Goal: Task Accomplishment & Management: Manage account settings

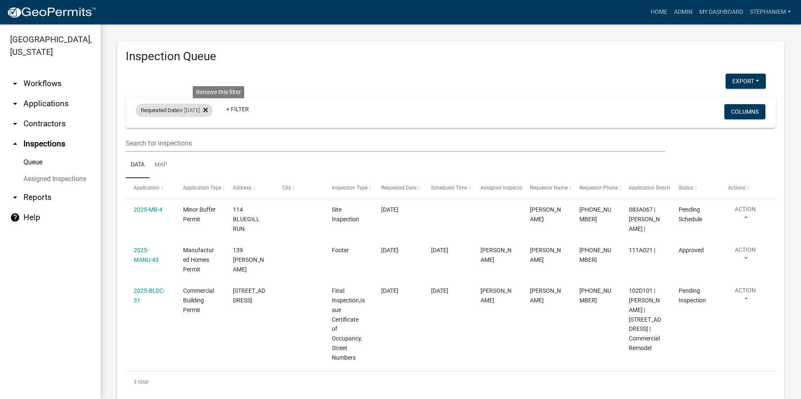
click at [208, 108] on icon at bounding box center [205, 110] width 5 height 7
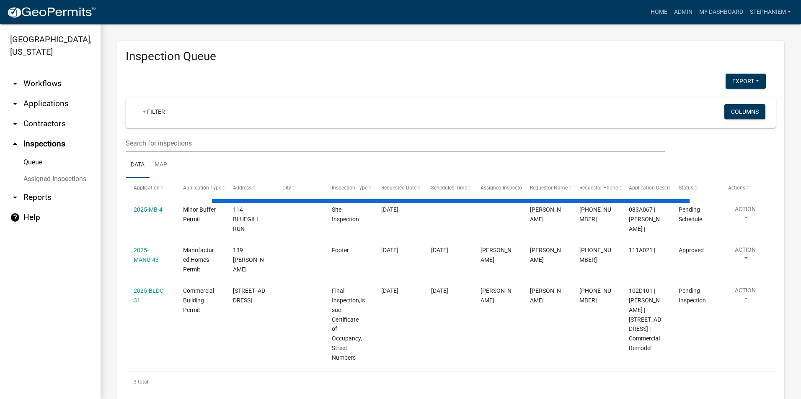
select select "3: 100"
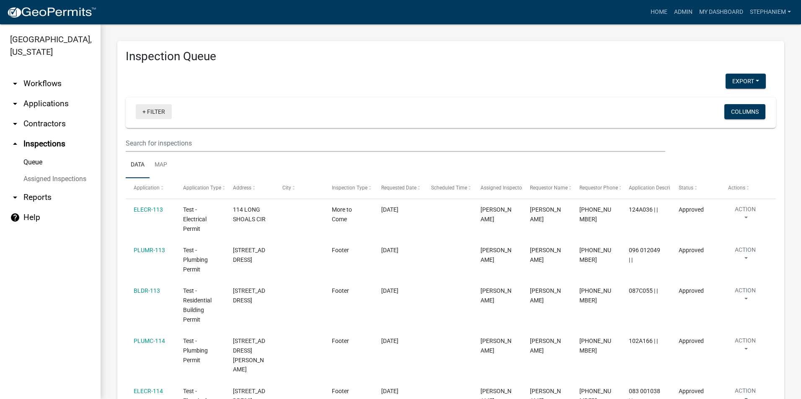
click at [157, 114] on link "+ Filter" at bounding box center [154, 111] width 36 height 15
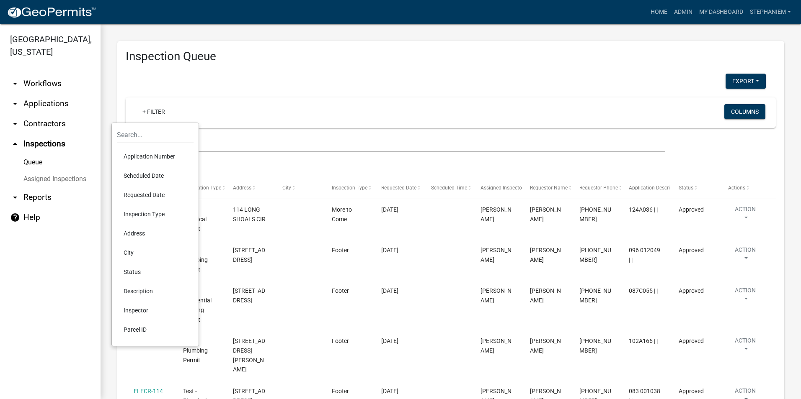
click at [143, 190] on li "Requested Date" at bounding box center [155, 194] width 77 height 19
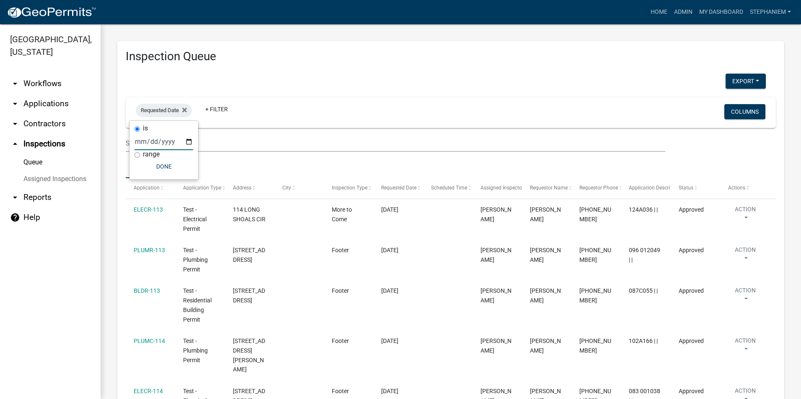
click at [187, 139] on input "date" at bounding box center [163, 141] width 59 height 17
type input "[DATE]"
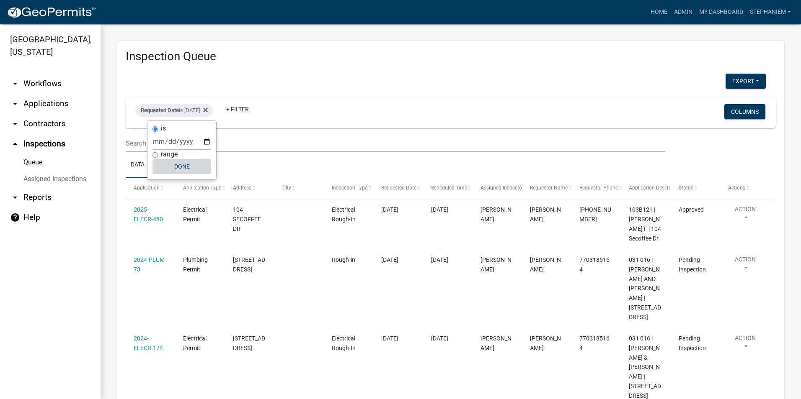
click at [188, 166] on button "Done" at bounding box center [181, 166] width 59 height 15
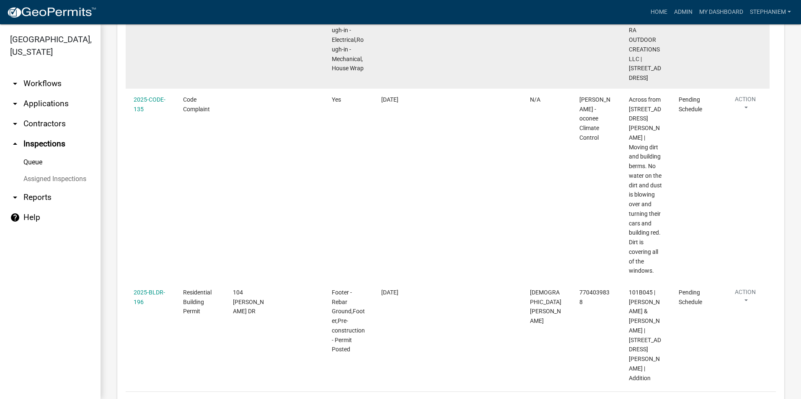
scroll to position [1226, 0]
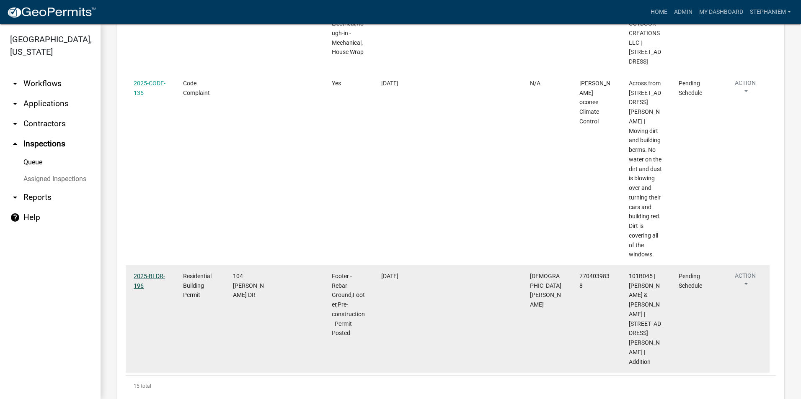
click at [157, 273] on link "2025-BLDR-196" at bounding box center [149, 281] width 31 height 16
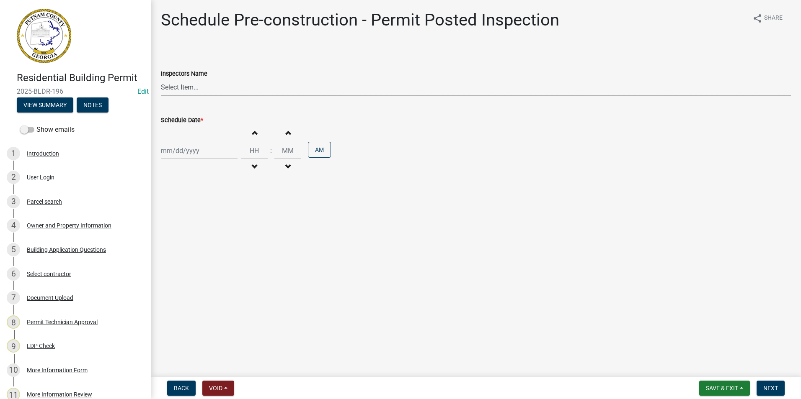
click at [177, 95] on select "Select Item... mrivera ([PERSON_NAME]) [PERSON_NAME] ([PERSON_NAME] ([PERSON_NA…" at bounding box center [476, 87] width 630 height 17
click at [161, 79] on select "Select Item... mrivera ([PERSON_NAME]) [PERSON_NAME] ([PERSON_NAME] ([PERSON_NA…" at bounding box center [476, 87] width 630 height 17
click at [185, 90] on select "Select Item... mrivera ([PERSON_NAME]) [PERSON_NAME] ([PERSON_NAME] ([PERSON_NA…" at bounding box center [476, 87] width 630 height 17
select select "07642ab0-564c-47bb-824b-0ccf2da83593"
click at [161, 79] on select "Select Item... mrivera ([PERSON_NAME]) [PERSON_NAME] ([PERSON_NAME] ([PERSON_NA…" at bounding box center [476, 87] width 630 height 17
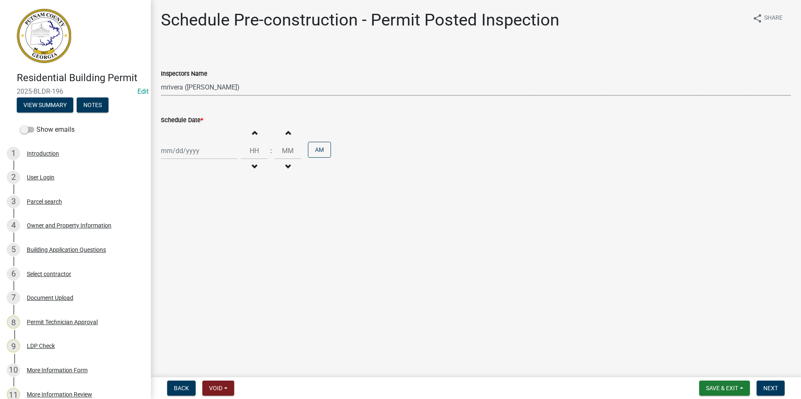
click at [181, 153] on div at bounding box center [199, 150] width 77 height 17
select select "9"
select select "2025"
click at [219, 192] on div "5" at bounding box center [222, 195] width 13 height 13
type input "[DATE]"
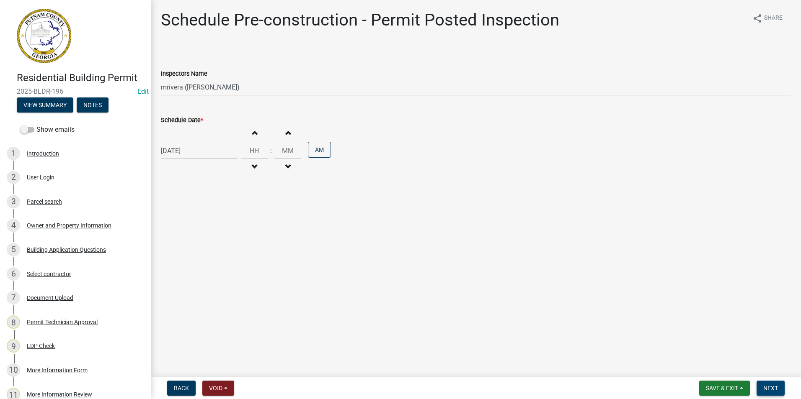
click at [770, 387] on span "Next" at bounding box center [770, 388] width 15 height 7
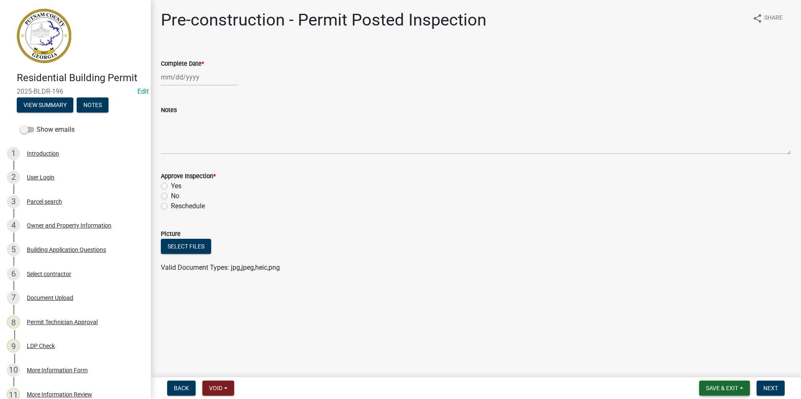
click at [728, 391] on span "Save & Exit" at bounding box center [721, 388] width 32 height 7
click at [726, 370] on button "Save & Exit" at bounding box center [715, 367] width 67 height 20
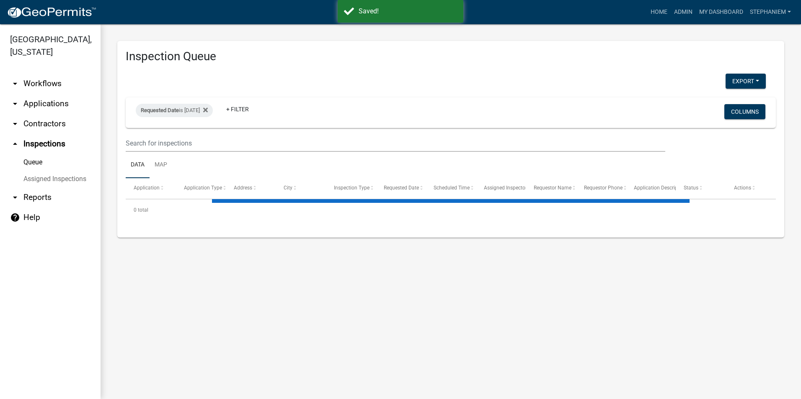
select select "3: 100"
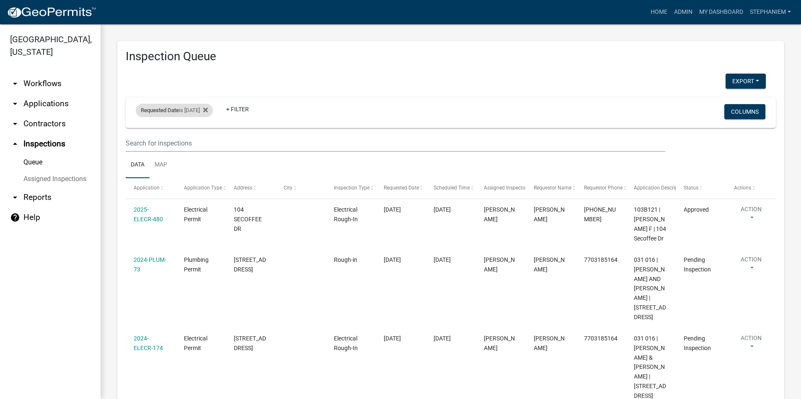
click at [200, 110] on div "Requested Date is [DATE]" at bounding box center [174, 110] width 77 height 13
click at [206, 140] on input "[DATE]" at bounding box center [181, 141] width 59 height 17
type input "[DATE]"
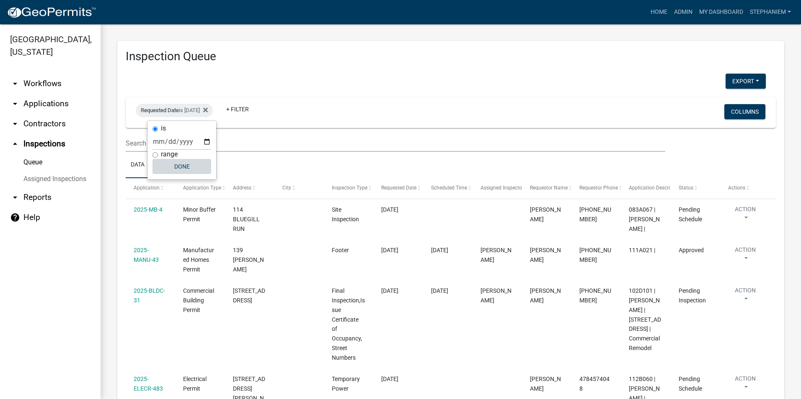
click at [178, 167] on button "Done" at bounding box center [181, 166] width 59 height 15
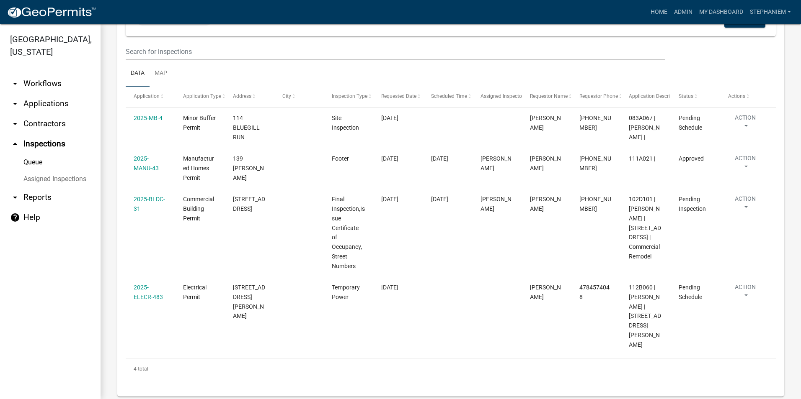
scroll to position [96, 0]
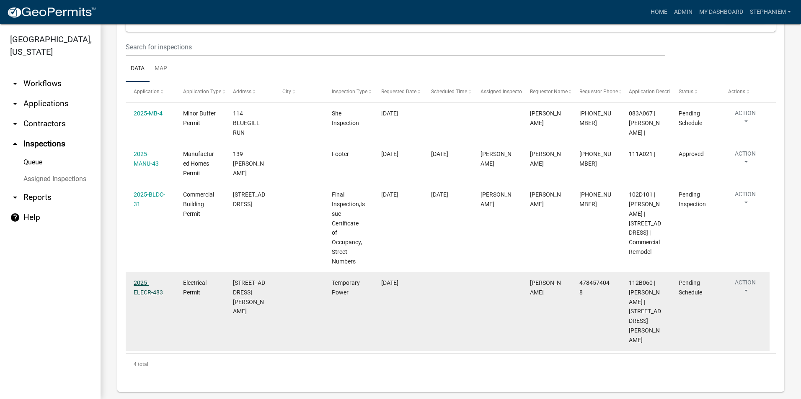
click at [148, 296] on link "2025-ELECR-483" at bounding box center [148, 288] width 29 height 16
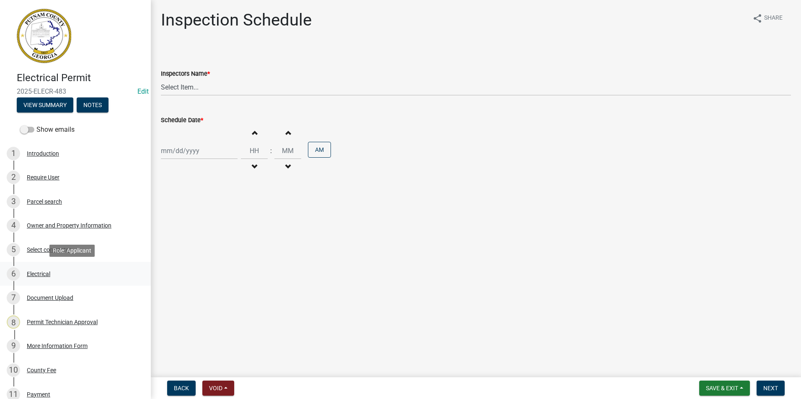
click at [58, 276] on div "6 Electrical" at bounding box center [72, 274] width 131 height 13
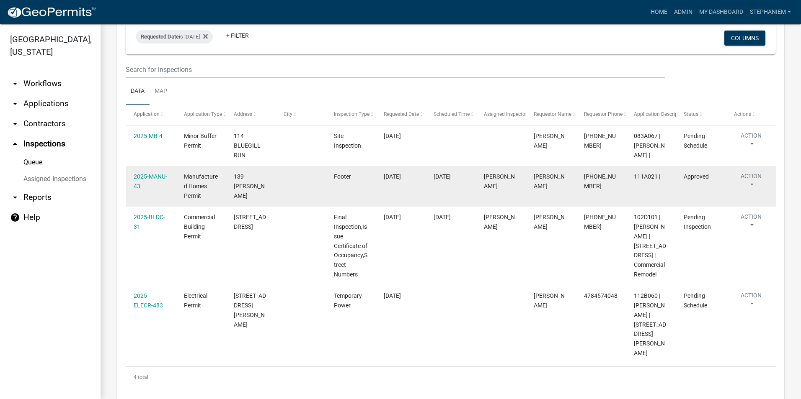
scroll to position [96, 0]
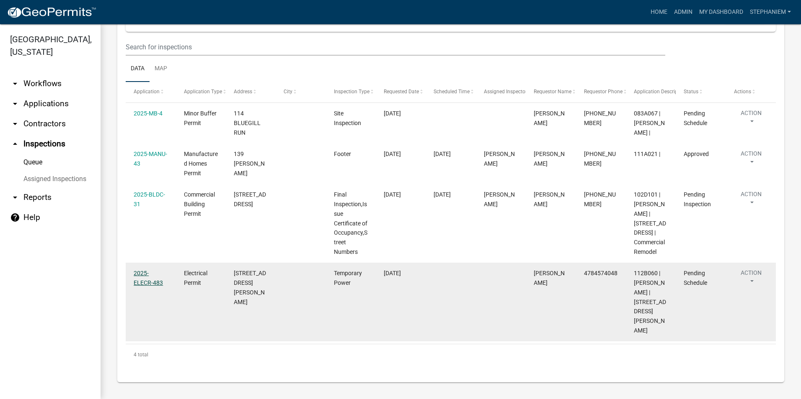
click at [143, 286] on link "2025-ELECR-483" at bounding box center [148, 278] width 29 height 16
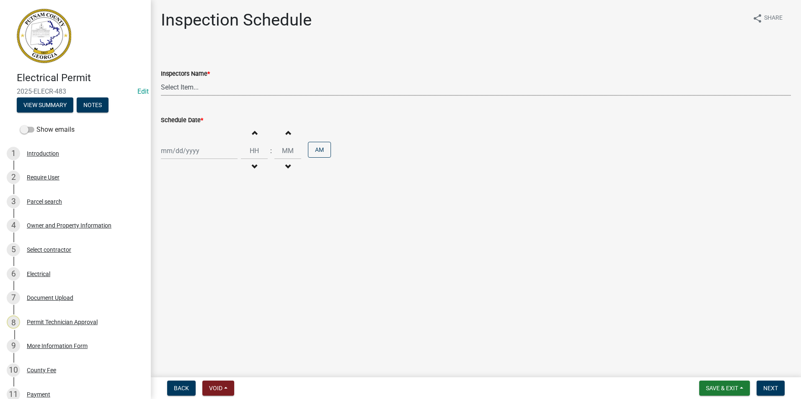
click at [197, 86] on select "Select Item... mrivera ([PERSON_NAME]) [PERSON_NAME] ([PERSON_NAME] ([PERSON_NA…" at bounding box center [476, 87] width 630 height 17
click at [161, 79] on select "Select Item... mrivera ([PERSON_NAME]) [PERSON_NAME] ([PERSON_NAME] ([PERSON_NA…" at bounding box center [476, 87] width 630 height 17
click at [170, 81] on select "Select Item... mrivera ([PERSON_NAME]) [PERSON_NAME] ([PERSON_NAME] ([PERSON_NA…" at bounding box center [476, 87] width 630 height 17
select select "07642ab0-564c-47bb-824b-0ccf2da83593"
click at [161, 79] on select "Select Item... mrivera ([PERSON_NAME]) [PERSON_NAME] ([PERSON_NAME] ([PERSON_NA…" at bounding box center [476, 87] width 630 height 17
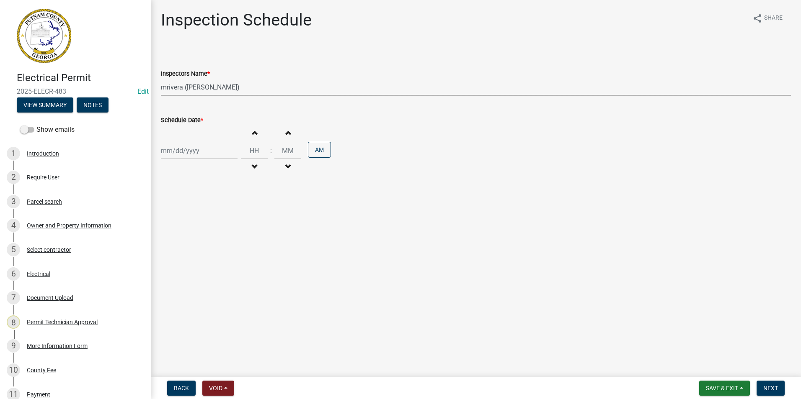
select select "9"
select select "2025"
click at [177, 147] on div "[PERSON_NAME] Feb Mar Apr [PERSON_NAME][DATE] Oct Nov [DATE] 1526 1527 1528 152…" at bounding box center [199, 150] width 77 height 17
click at [227, 195] on div "5" at bounding box center [222, 195] width 13 height 13
type input "[DATE]"
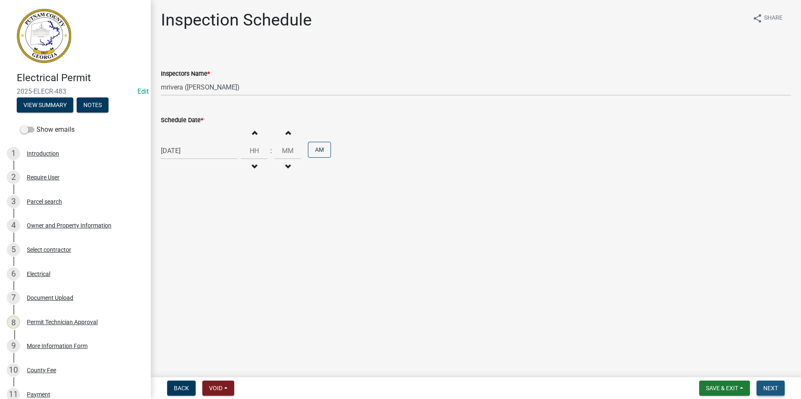
click at [772, 388] on span "Next" at bounding box center [770, 388] width 15 height 7
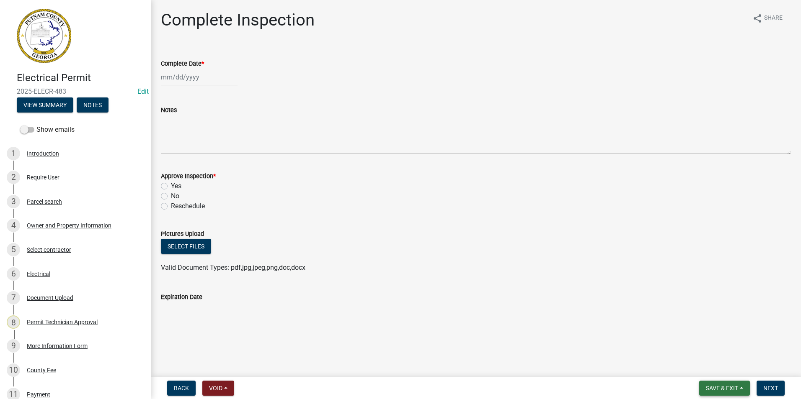
click at [741, 382] on button "Save & Exit" at bounding box center [724, 388] width 51 height 15
click at [737, 366] on button "Save & Exit" at bounding box center [715, 367] width 67 height 20
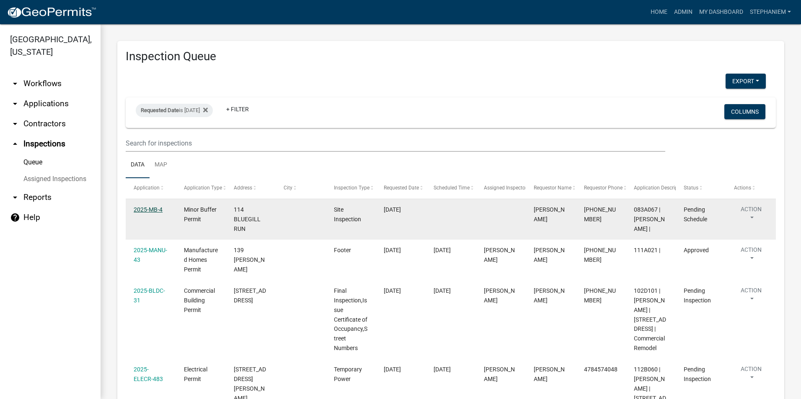
click at [143, 211] on link "2025-MB-4" at bounding box center [148, 209] width 29 height 7
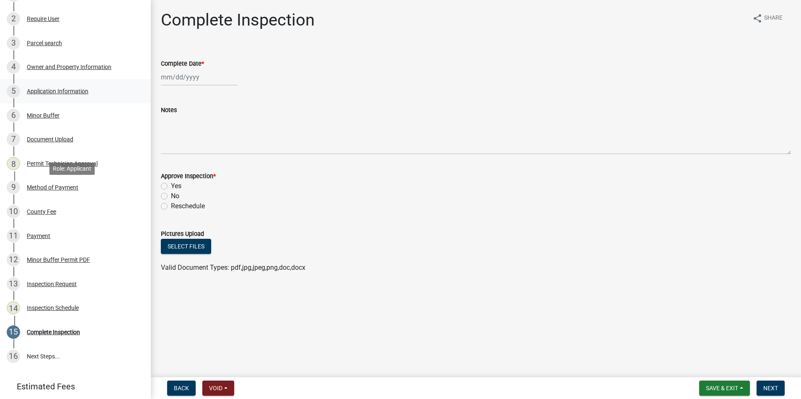
scroll to position [206, 0]
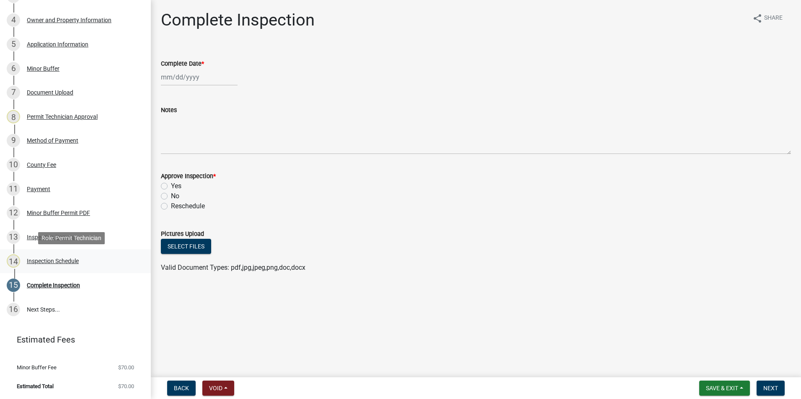
click at [73, 257] on div "14 Inspection Schedule" at bounding box center [72, 261] width 131 height 13
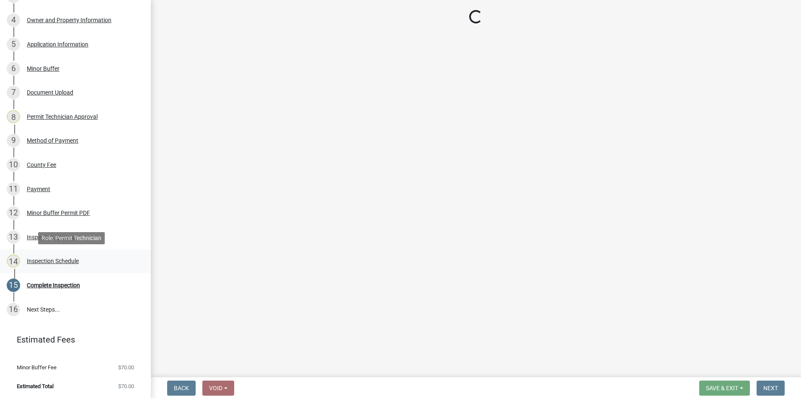
select select "af3c6edf-34d7-49be-824e-99d5d0a3954f"
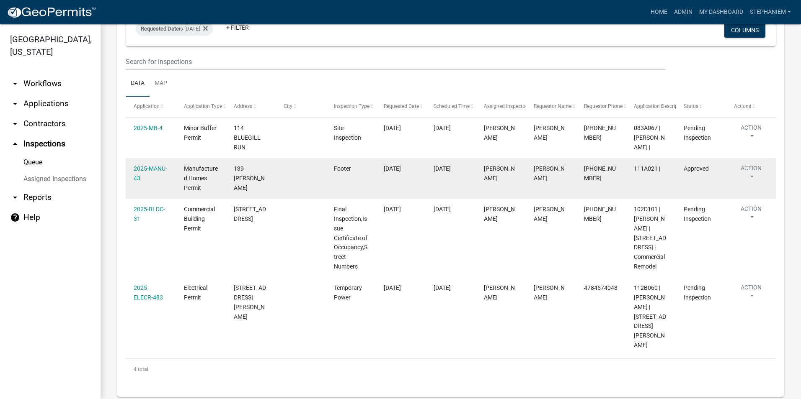
scroll to position [96, 0]
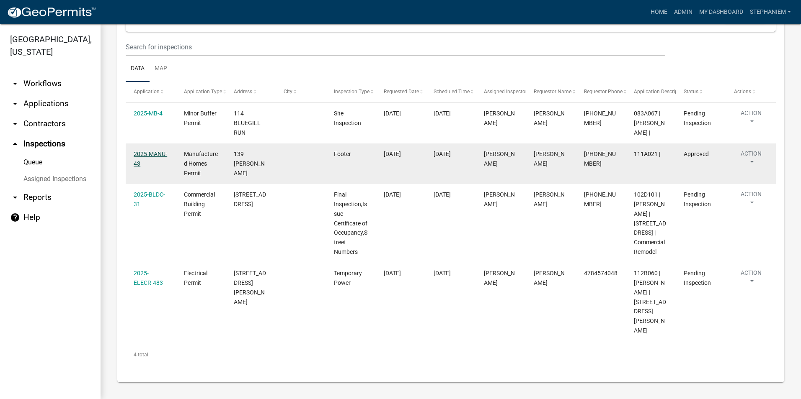
click at [147, 153] on link "2025-MANU-43" at bounding box center [150, 159] width 33 height 16
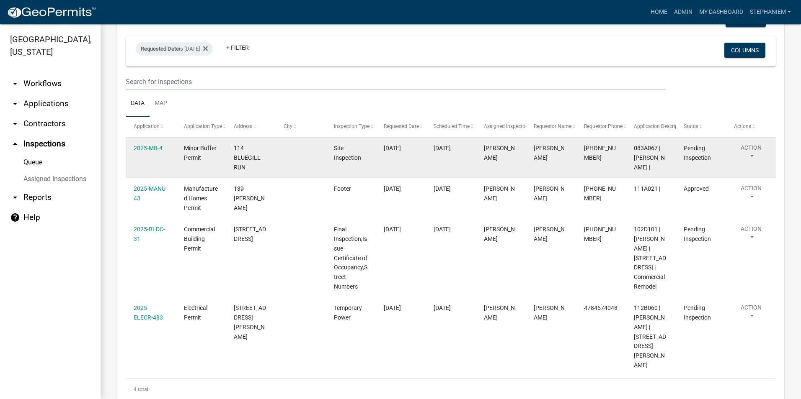
scroll to position [84, 0]
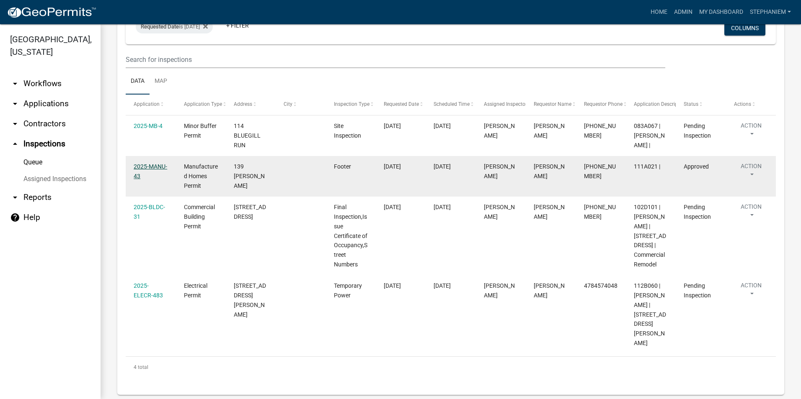
click at [148, 167] on link "2025-MANU-43" at bounding box center [150, 171] width 33 height 16
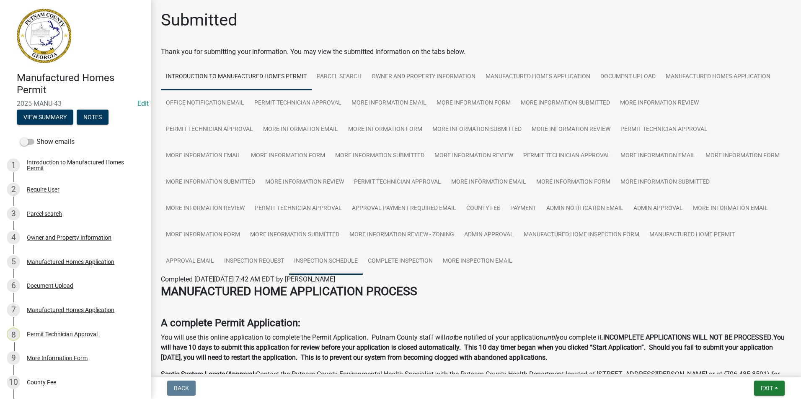
click at [342, 265] on link "Inspection Schedule" at bounding box center [326, 261] width 74 height 27
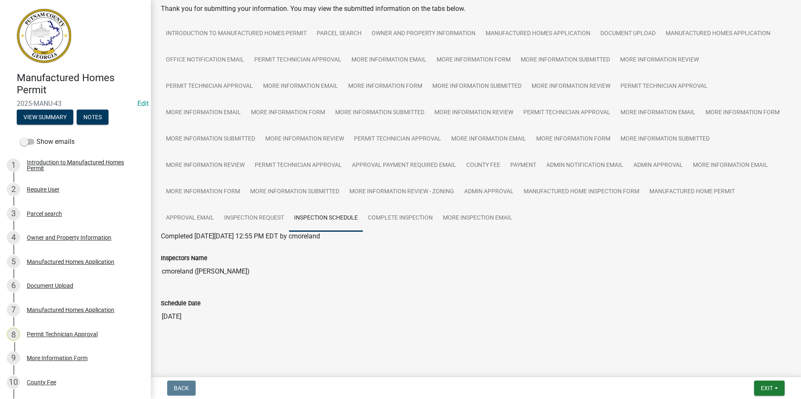
scroll to position [44, 0]
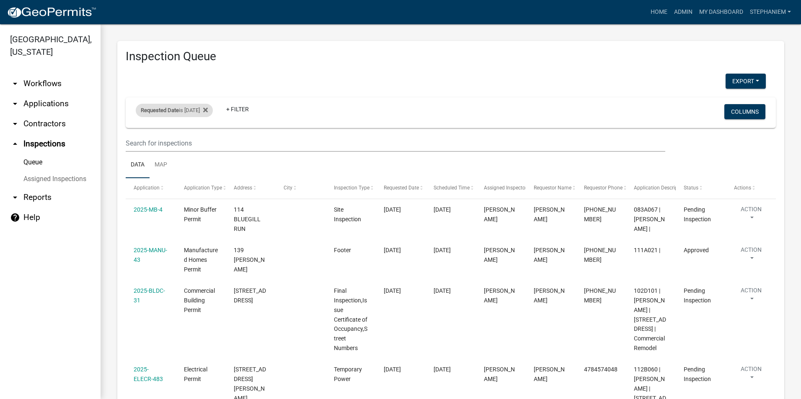
click at [199, 116] on div "Requested Date is [DATE]" at bounding box center [174, 110] width 77 height 13
click at [208, 142] on input "[DATE]" at bounding box center [181, 141] width 59 height 17
type input "[DATE]"
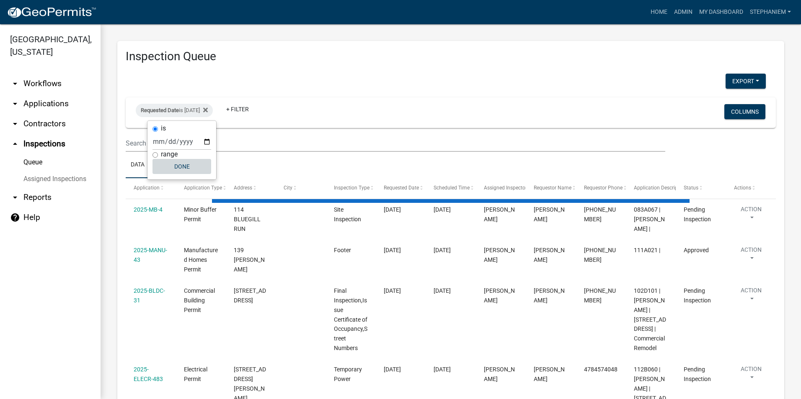
click at [198, 171] on button "Done" at bounding box center [181, 166] width 59 height 15
select select "3: 100"
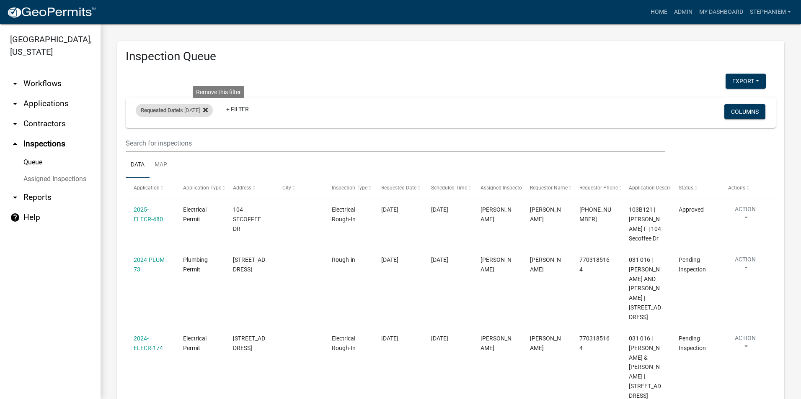
click at [208, 108] on icon at bounding box center [205, 110] width 5 height 7
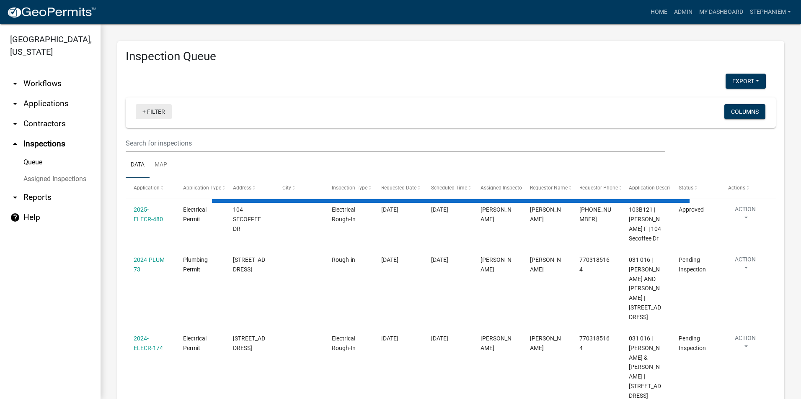
click at [156, 110] on link "+ Filter" at bounding box center [154, 111] width 36 height 15
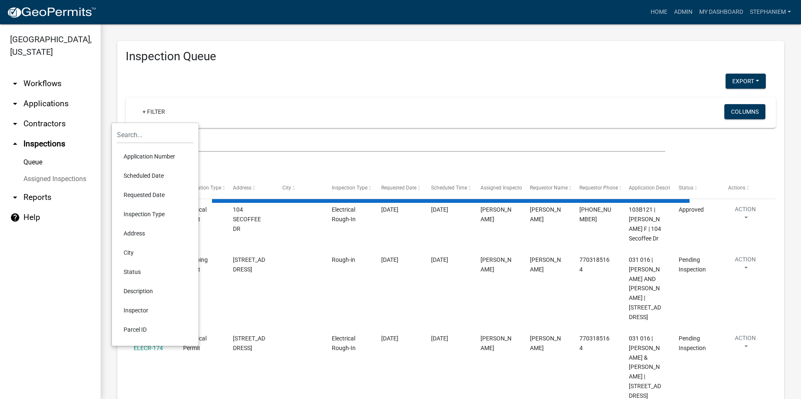
click at [174, 172] on li "Scheduled Date" at bounding box center [155, 175] width 77 height 19
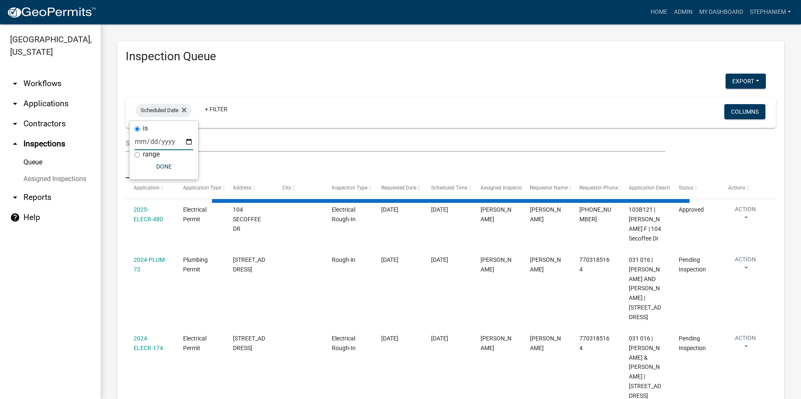
click at [188, 144] on input "date" at bounding box center [163, 141] width 59 height 17
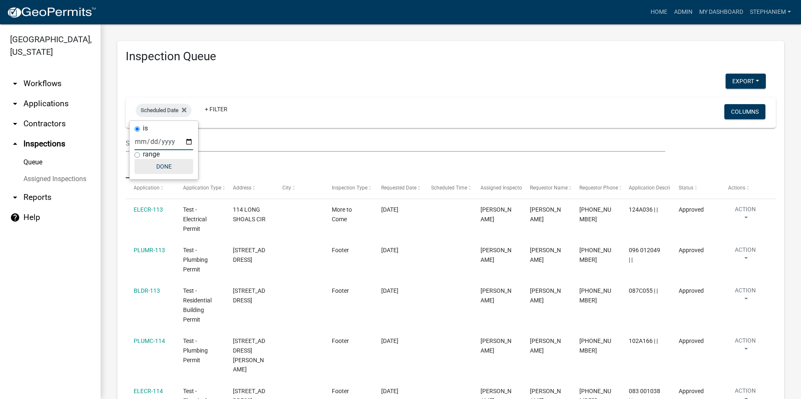
type input "[DATE]"
click at [187, 173] on button "Done" at bounding box center [181, 166] width 59 height 15
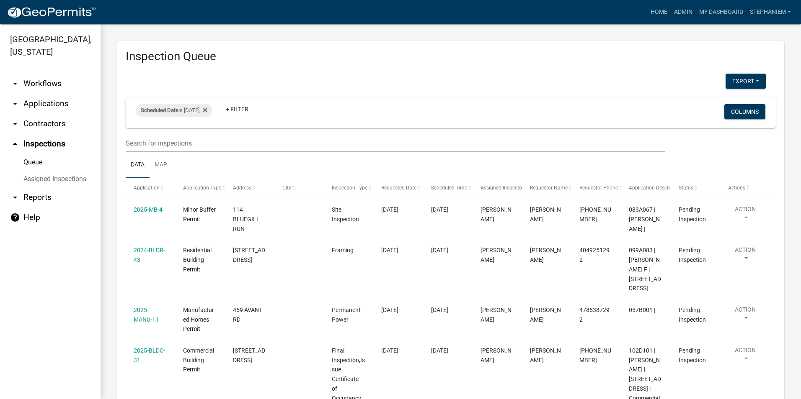
click at [50, 101] on link "arrow_drop_down Applications" at bounding box center [50, 104] width 100 height 20
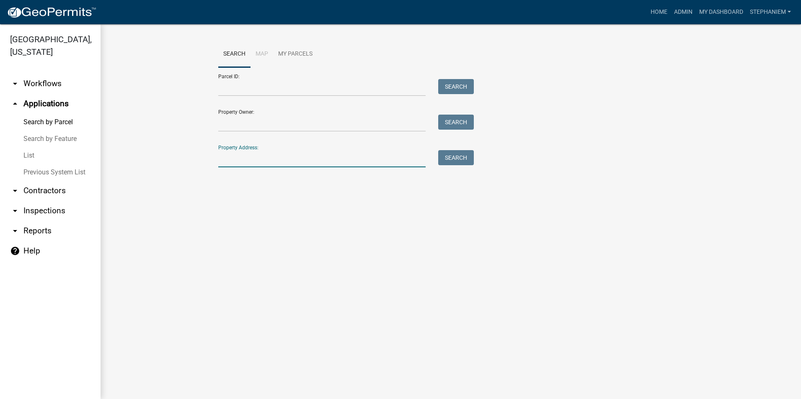
click at [285, 158] on input "Property Address:" at bounding box center [321, 158] width 207 height 17
click at [50, 214] on link "arrow_drop_down Inspections" at bounding box center [50, 211] width 100 height 20
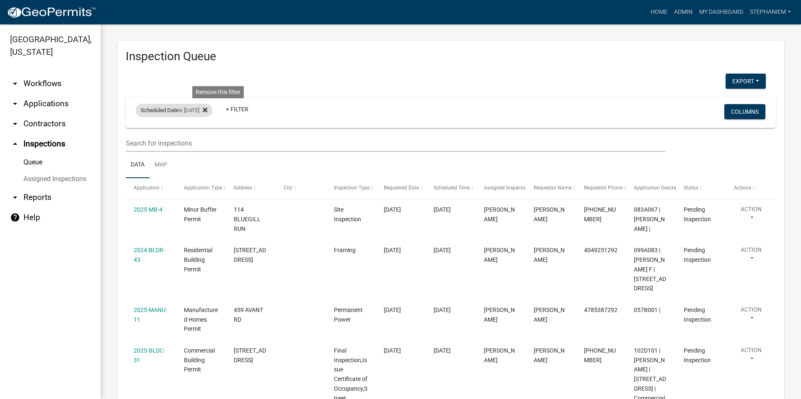
click at [207, 110] on fa-icon at bounding box center [203, 110] width 8 height 13
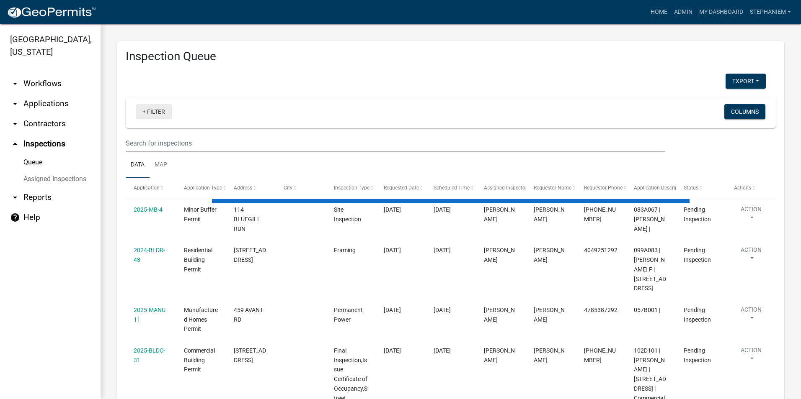
drag, startPoint x: 143, startPoint y: 111, endPoint x: 148, endPoint y: 115, distance: 6.5
click at [143, 111] on link "+ Filter" at bounding box center [154, 111] width 36 height 15
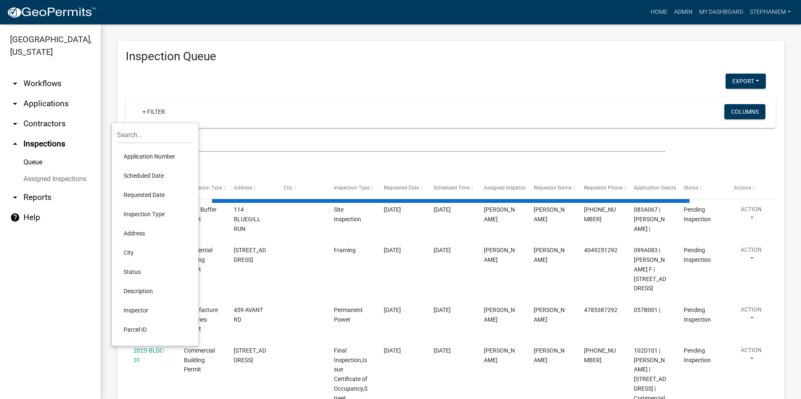
click at [159, 173] on li "Scheduled Date" at bounding box center [155, 175] width 77 height 19
select select "3: 100"
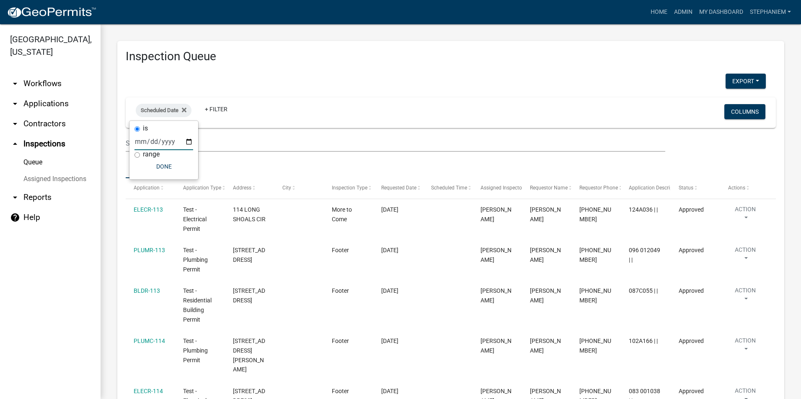
click at [190, 144] on input "date" at bounding box center [163, 141] width 59 height 17
type input "[DATE]"
click at [181, 165] on button "Done" at bounding box center [181, 166] width 59 height 15
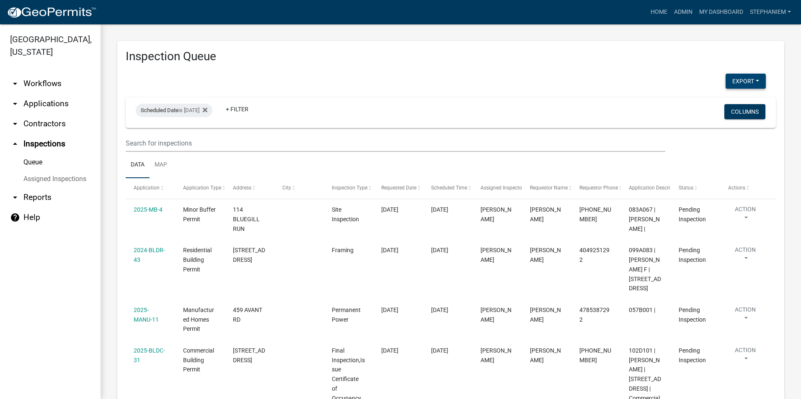
click at [752, 88] on button "Export" at bounding box center [745, 81] width 40 height 15
click at [721, 97] on button "Excel Format (.xlsx)" at bounding box center [726, 103] width 78 height 20
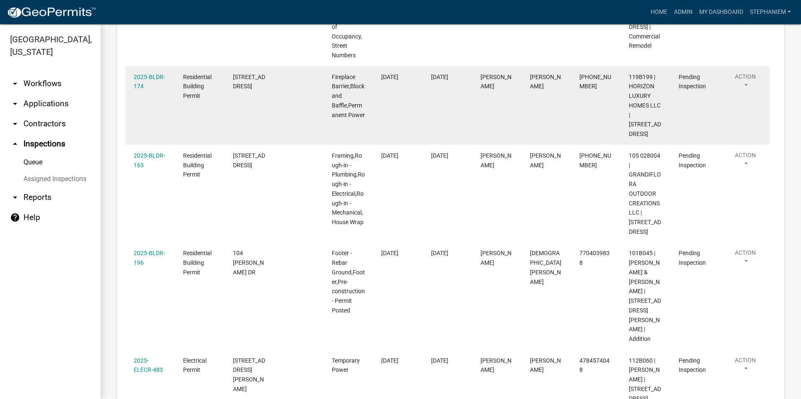
scroll to position [341, 0]
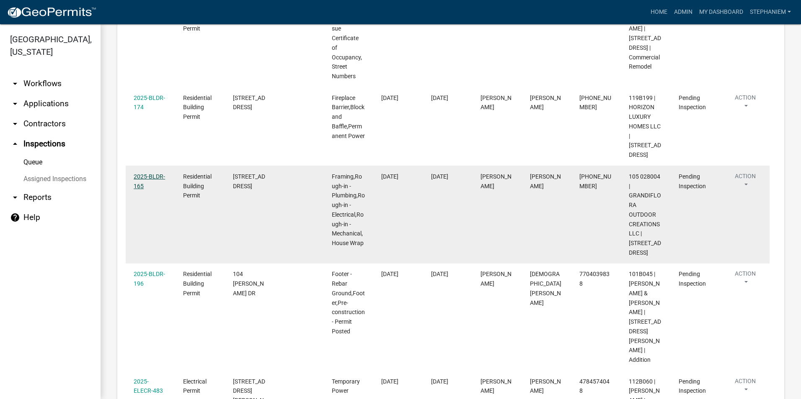
click at [151, 188] on link "2025-BLDR-165" at bounding box center [149, 181] width 31 height 16
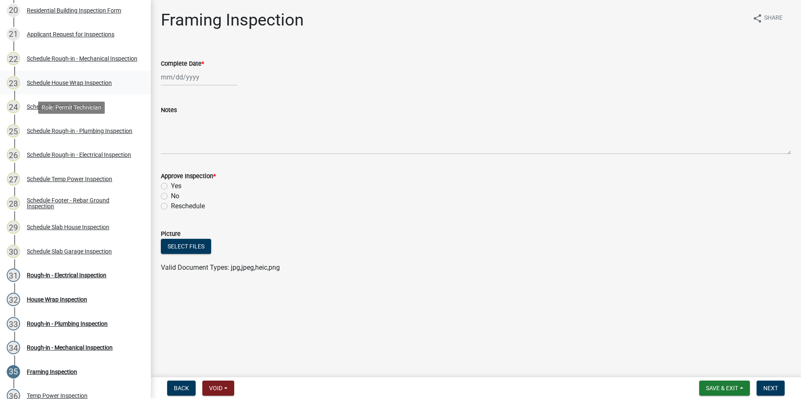
scroll to position [586, 0]
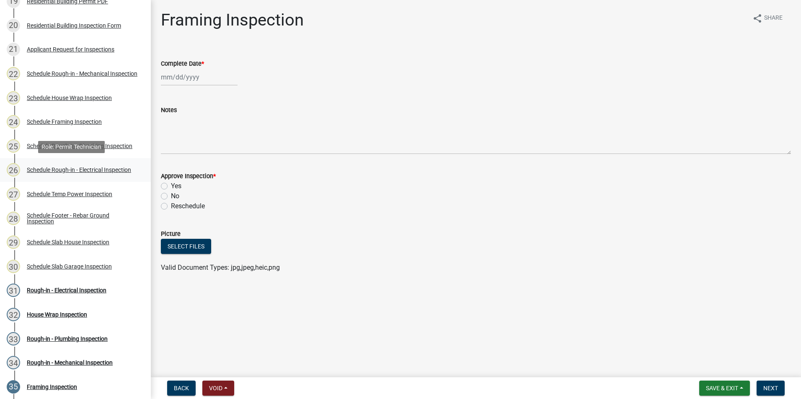
click at [98, 167] on div "Schedule Rough-in - Electrical Inspection" at bounding box center [79, 170] width 104 height 6
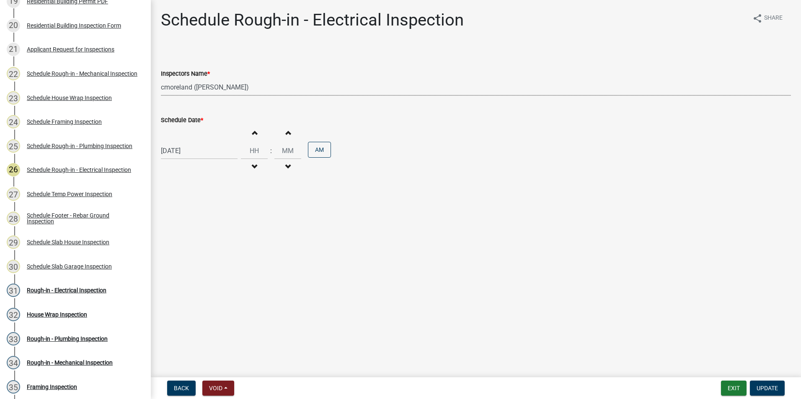
click at [178, 89] on select "Select Item... mrivera ([PERSON_NAME]) [PERSON_NAME] ([PERSON_NAME] ([PERSON_NA…" at bounding box center [476, 87] width 630 height 17
select select "07642ab0-564c-47bb-824b-0ccf2da83593"
click at [161, 79] on select "Select Item... mrivera ([PERSON_NAME]) [PERSON_NAME] ([PERSON_NAME] ([PERSON_NA…" at bounding box center [476, 87] width 630 height 17
click at [770, 385] on span "Update" at bounding box center [766, 388] width 21 height 7
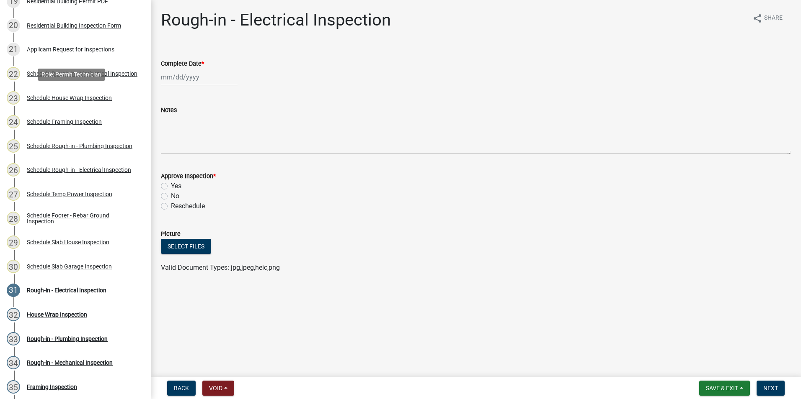
click at [98, 103] on div "23 Schedule House Wrap Inspection" at bounding box center [72, 97] width 131 height 13
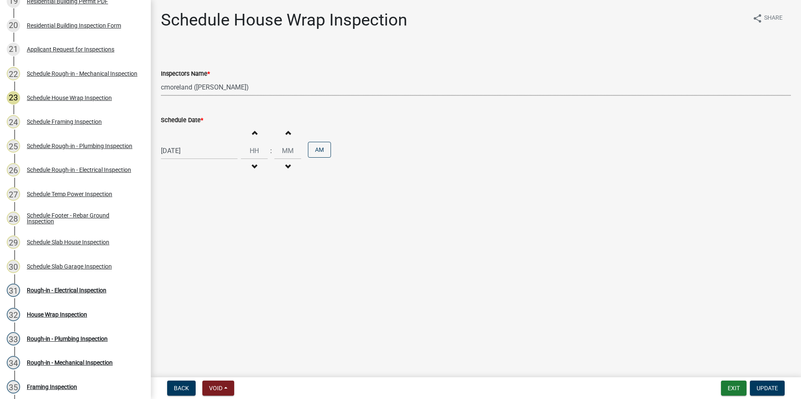
click at [235, 88] on select "Select Item... mrivera ([PERSON_NAME]) [PERSON_NAME] ([PERSON_NAME] ([PERSON_NA…" at bounding box center [476, 87] width 630 height 17
select select "07642ab0-564c-47bb-824b-0ccf2da83593"
click at [161, 79] on select "Select Item... mrivera ([PERSON_NAME]) [PERSON_NAME] ([PERSON_NAME] ([PERSON_NA…" at bounding box center [476, 87] width 630 height 17
click at [766, 384] on button "Update" at bounding box center [766, 388] width 35 height 15
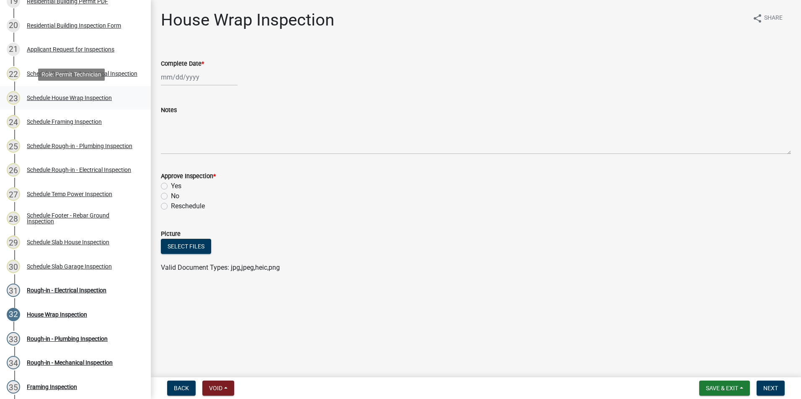
click at [95, 104] on div "23 Schedule House Wrap Inspection" at bounding box center [72, 97] width 131 height 13
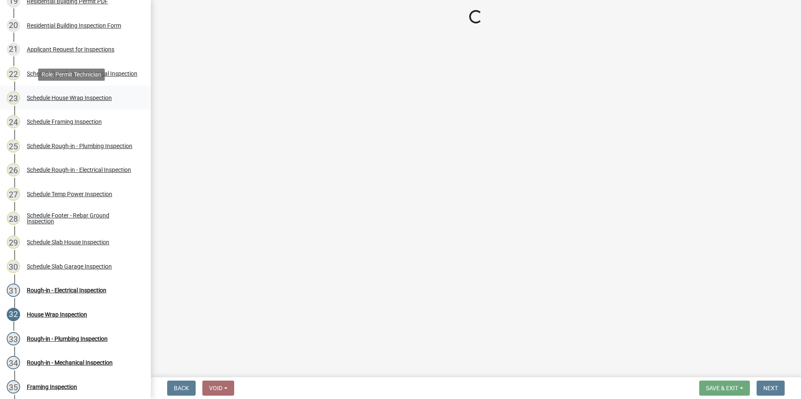
select select "07642ab0-564c-47bb-824b-0ccf2da83593"
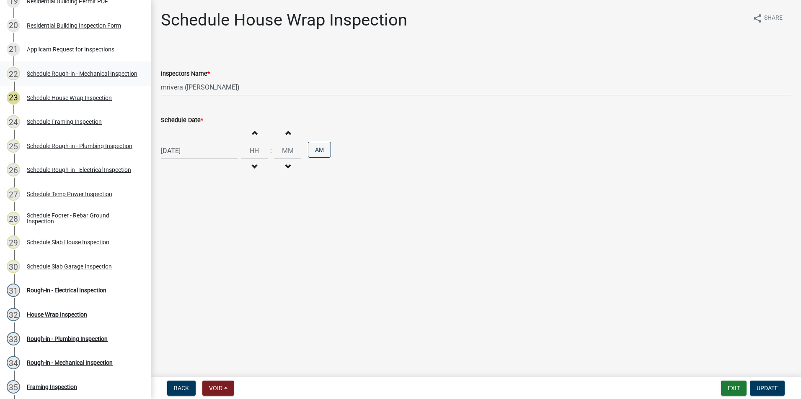
click at [97, 72] on div "Schedule Rough-in - Mechanical Inspection" at bounding box center [82, 74] width 111 height 6
click at [197, 90] on select "Select Item... mrivera ([PERSON_NAME]) [PERSON_NAME] ([PERSON_NAME] ([PERSON_NA…" at bounding box center [476, 87] width 630 height 17
select select "07642ab0-564c-47bb-824b-0ccf2da83593"
click at [161, 79] on select "Select Item... mrivera ([PERSON_NAME]) [PERSON_NAME] ([PERSON_NAME] ([PERSON_NA…" at bounding box center [476, 87] width 630 height 17
click at [770, 386] on span "Update" at bounding box center [766, 388] width 21 height 7
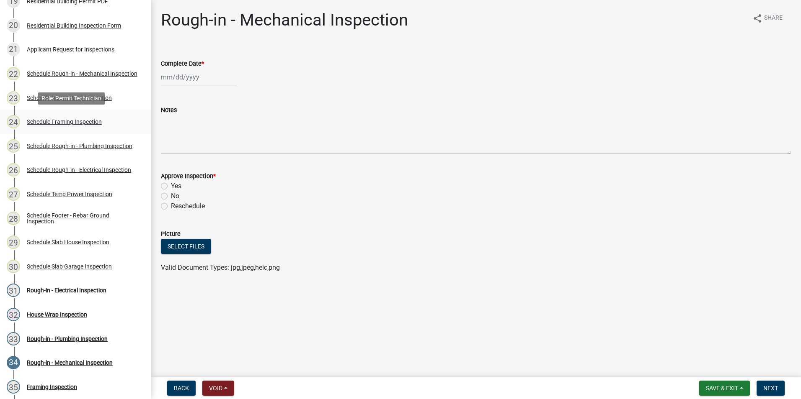
click at [84, 119] on div "Schedule Framing Inspection" at bounding box center [64, 122] width 75 height 6
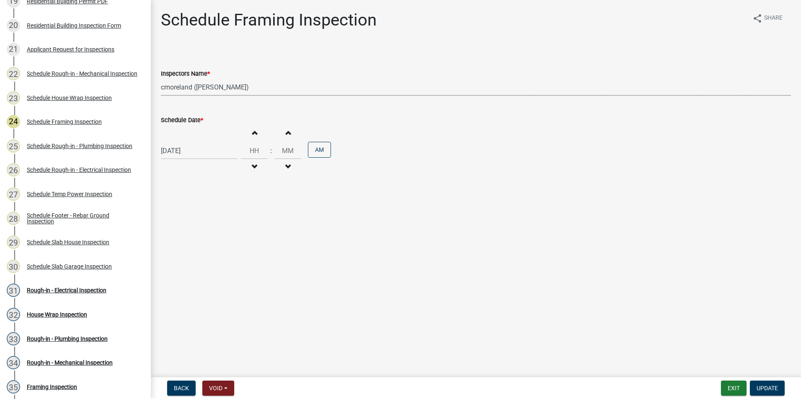
click at [211, 86] on select "Select Item... mrivera ([PERSON_NAME]) [PERSON_NAME] ([PERSON_NAME] ([PERSON_NA…" at bounding box center [476, 87] width 630 height 17
select select "07642ab0-564c-47bb-824b-0ccf2da83593"
click at [161, 79] on select "Select Item... mrivera ([PERSON_NAME]) [PERSON_NAME] ([PERSON_NAME] ([PERSON_NA…" at bounding box center [476, 87] width 630 height 17
click at [765, 391] on span "Update" at bounding box center [766, 388] width 21 height 7
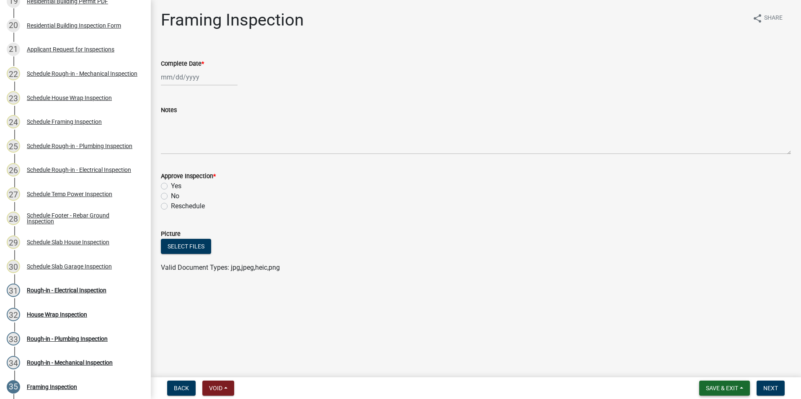
click at [740, 387] on button "Save & Exit" at bounding box center [724, 388] width 51 height 15
click at [732, 364] on button "Save & Exit" at bounding box center [715, 367] width 67 height 20
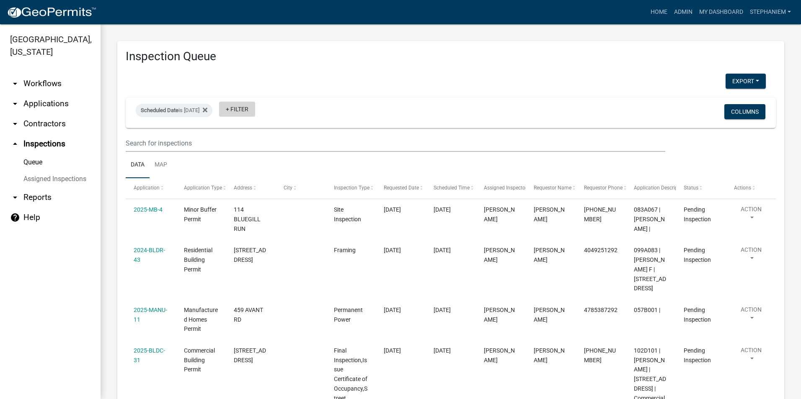
click at [255, 113] on link "+ Filter" at bounding box center [237, 109] width 36 height 15
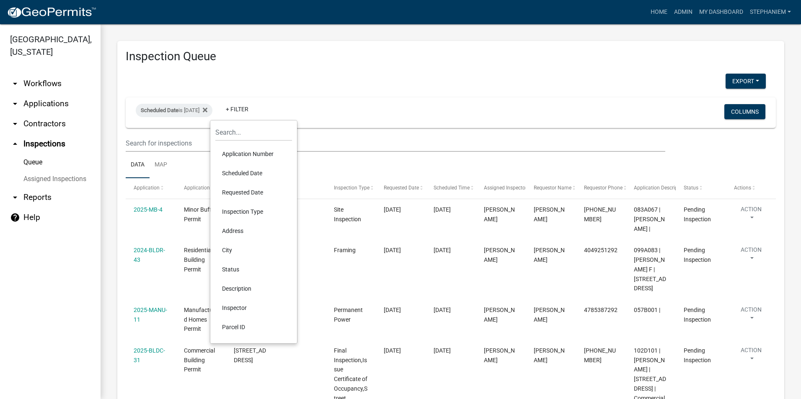
click at [251, 306] on li "Inspector" at bounding box center [253, 308] width 77 height 19
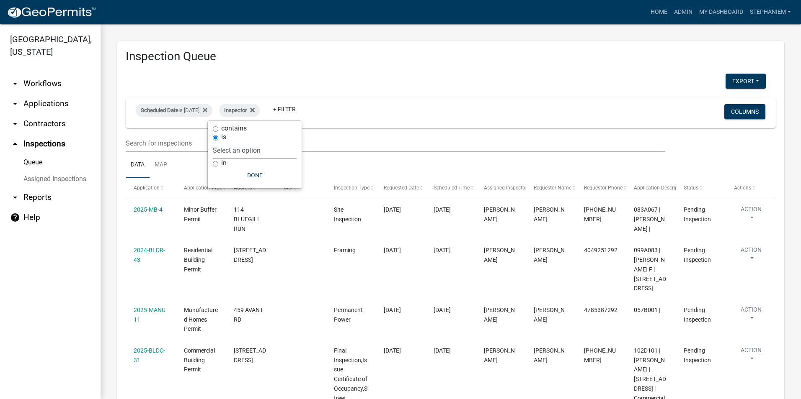
click at [281, 152] on select "Select an option None [PERSON_NAME] [PERSON_NAME] [PERSON_NAME] Quistan [PERSON…" at bounding box center [255, 150] width 84 height 17
select select "07642ab0-564c-47bb-824b-0ccf2da83593"
click at [234, 142] on select "Select an option None [PERSON_NAME] [PERSON_NAME] [PERSON_NAME] Quistan [PERSON…" at bounding box center [255, 150] width 84 height 17
click at [268, 170] on button "Done" at bounding box center [276, 175] width 84 height 15
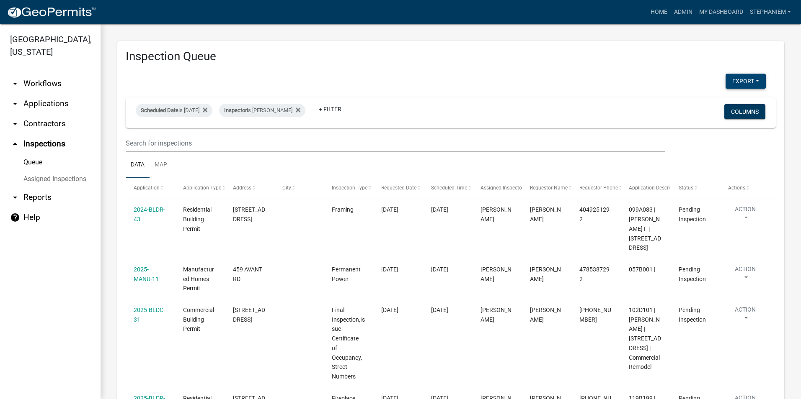
click at [738, 77] on button "Export" at bounding box center [745, 81] width 40 height 15
click at [721, 107] on button "Excel Format (.xlsx)" at bounding box center [726, 103] width 78 height 20
